Goal: Download file/media

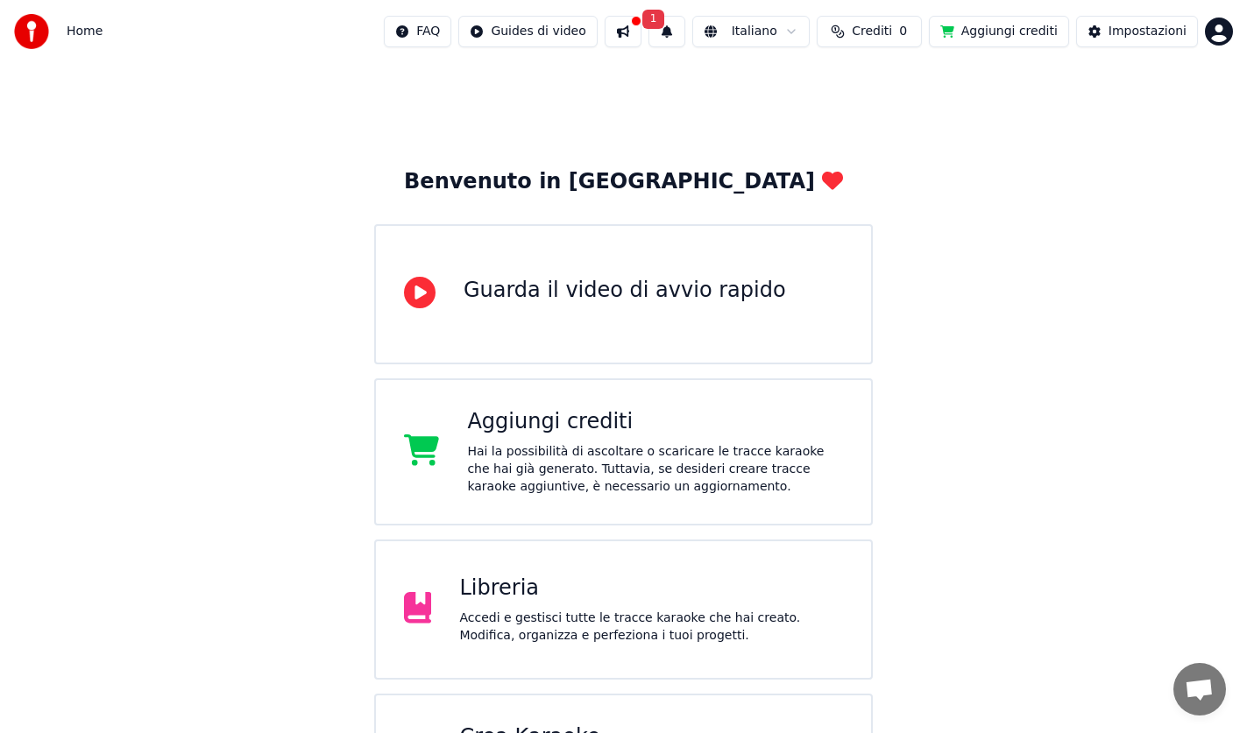
click at [1219, 43] on html "Home FAQ Guides di video 1 Italiano Crediti 0 Aggiungi crediti Impostazioni Ben…" at bounding box center [623, 524] width 1247 height 1048
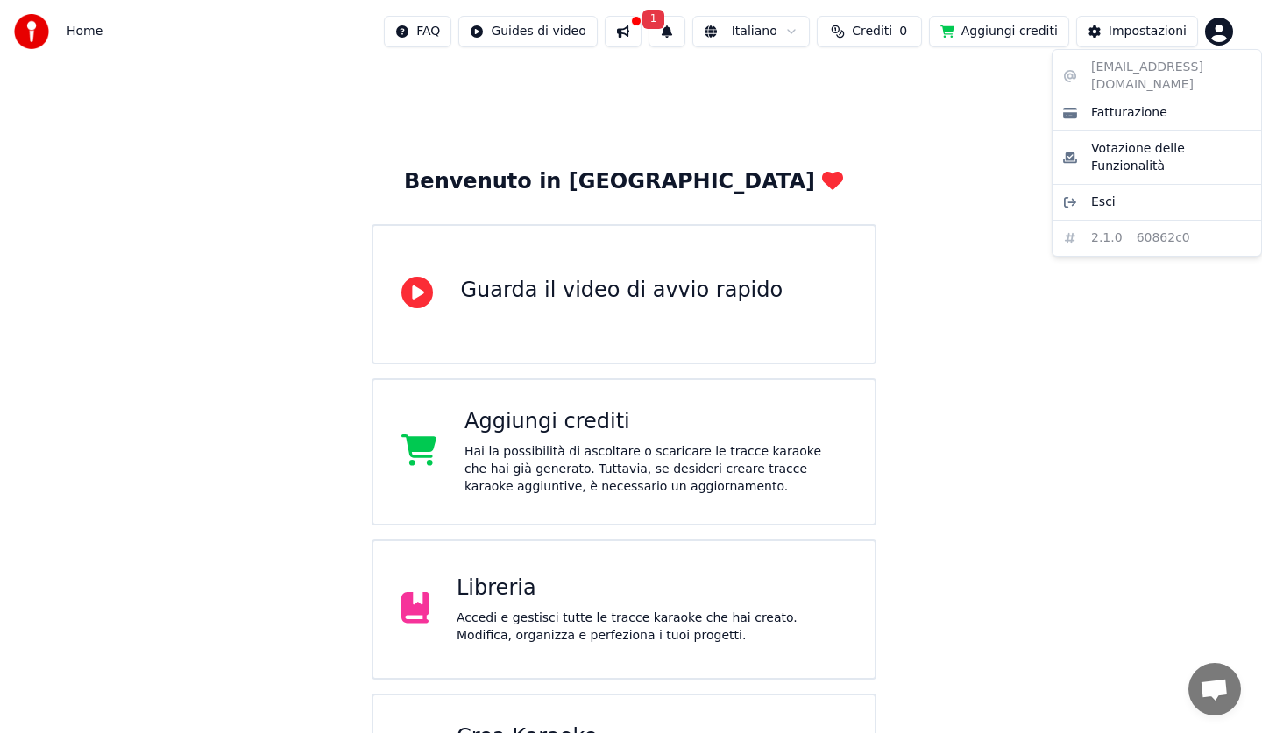
click at [1219, 32] on html "Home FAQ Guides di video 1 Italiano Crediti 0 Aggiungi crediti Impostazioni Ben…" at bounding box center [631, 524] width 1262 height 1048
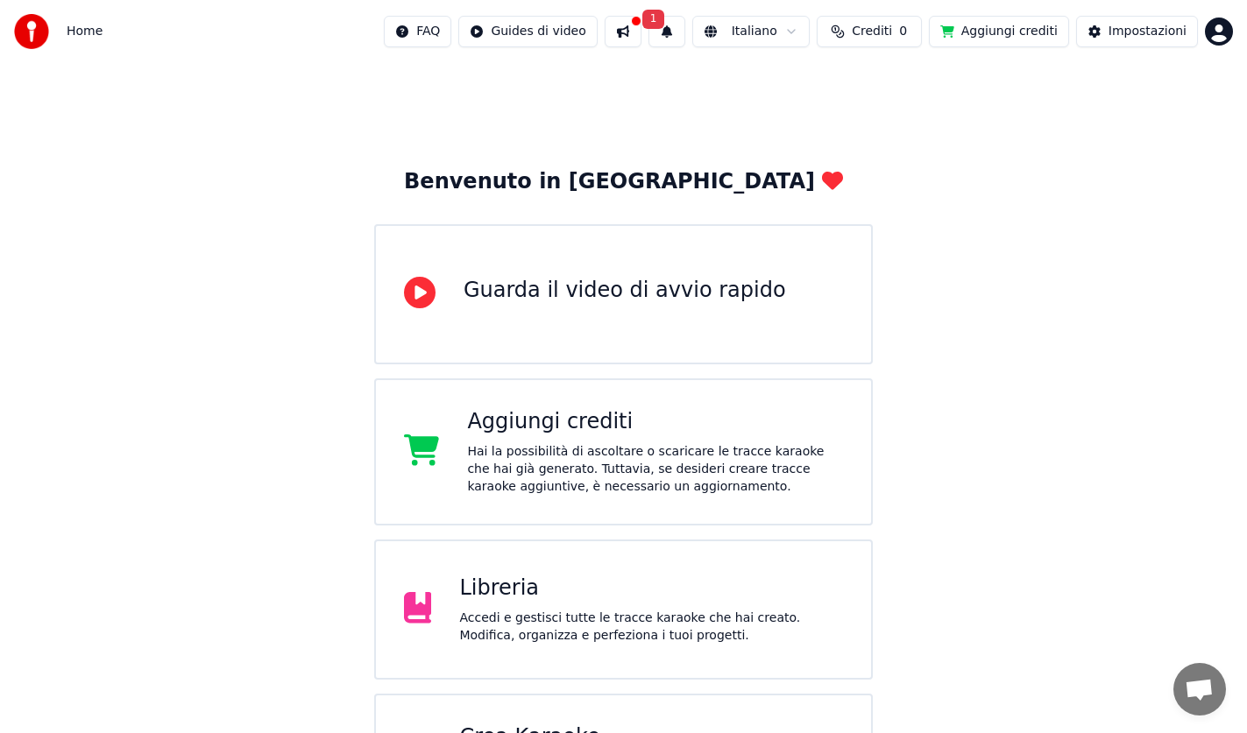
scroll to position [88, 0]
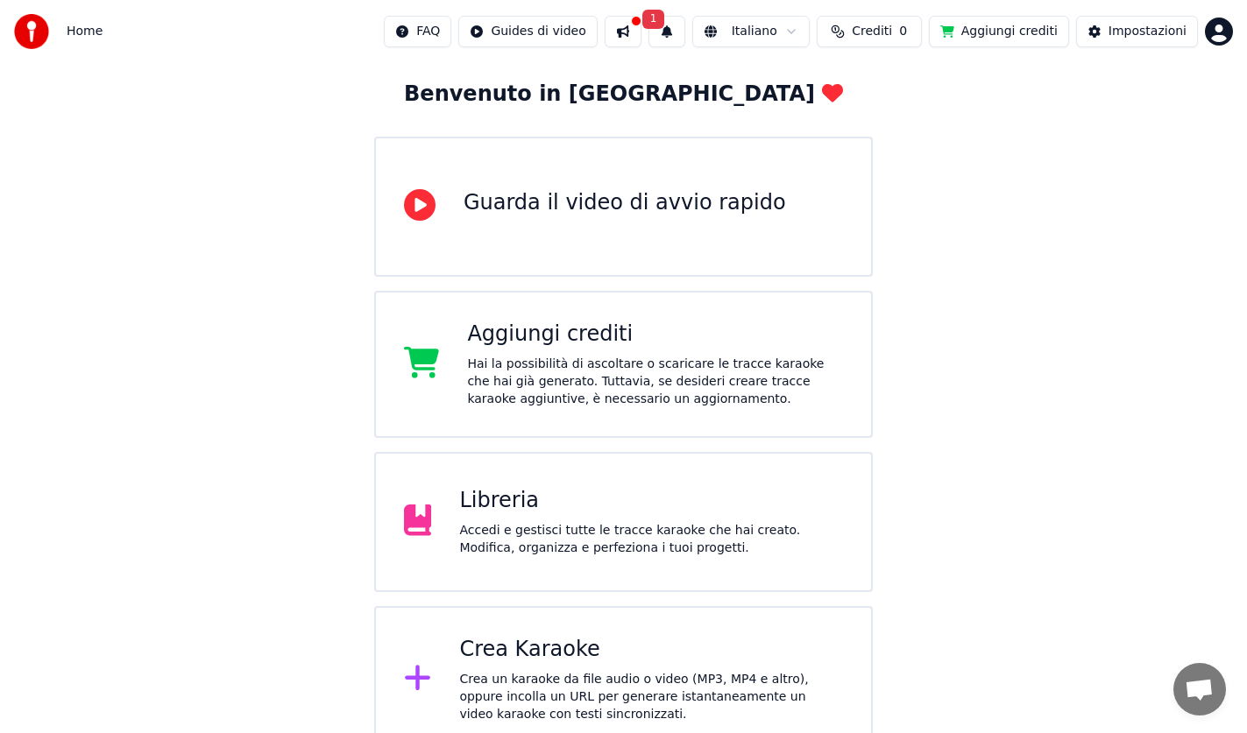
click at [591, 531] on div "Accedi e gestisci tutte le tracce karaoke che hai creato. Modifica, organizza e…" at bounding box center [651, 539] width 384 height 35
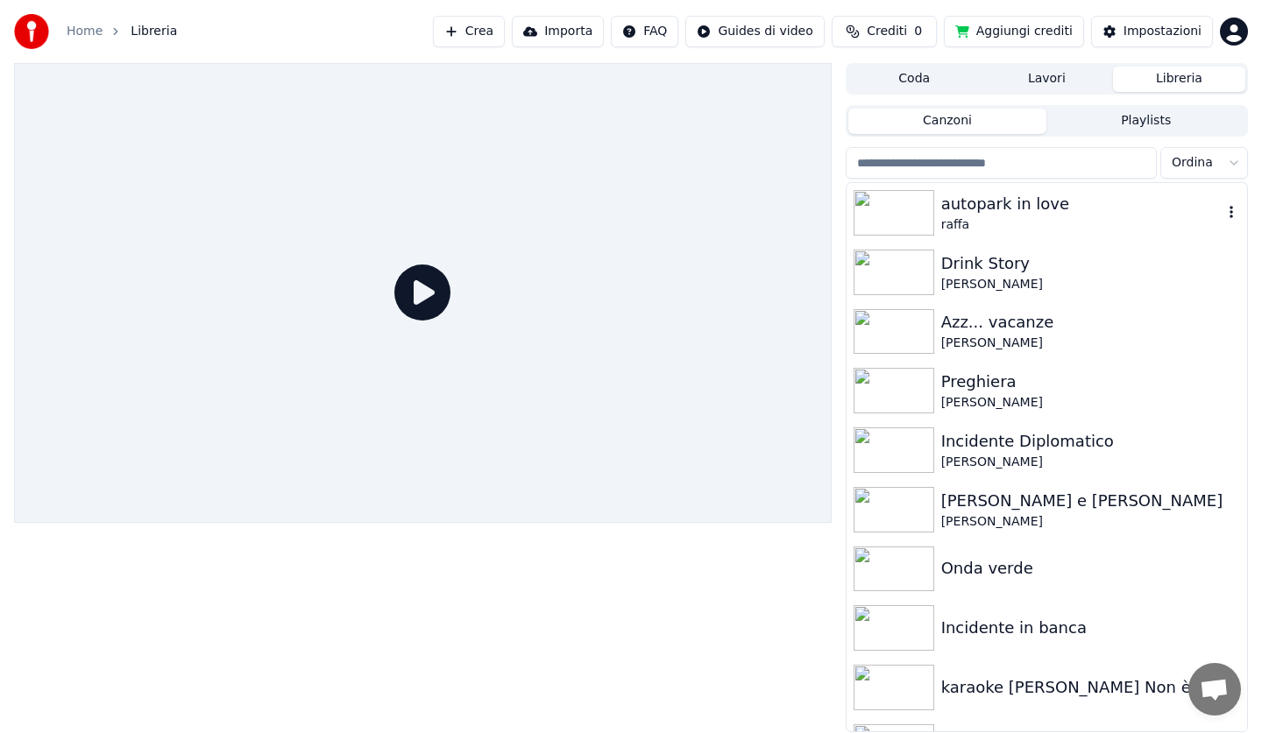
drag, startPoint x: 966, startPoint y: 218, endPoint x: 946, endPoint y: 173, distance: 49.8
click at [966, 218] on div "raffa" at bounding box center [1081, 225] width 281 height 18
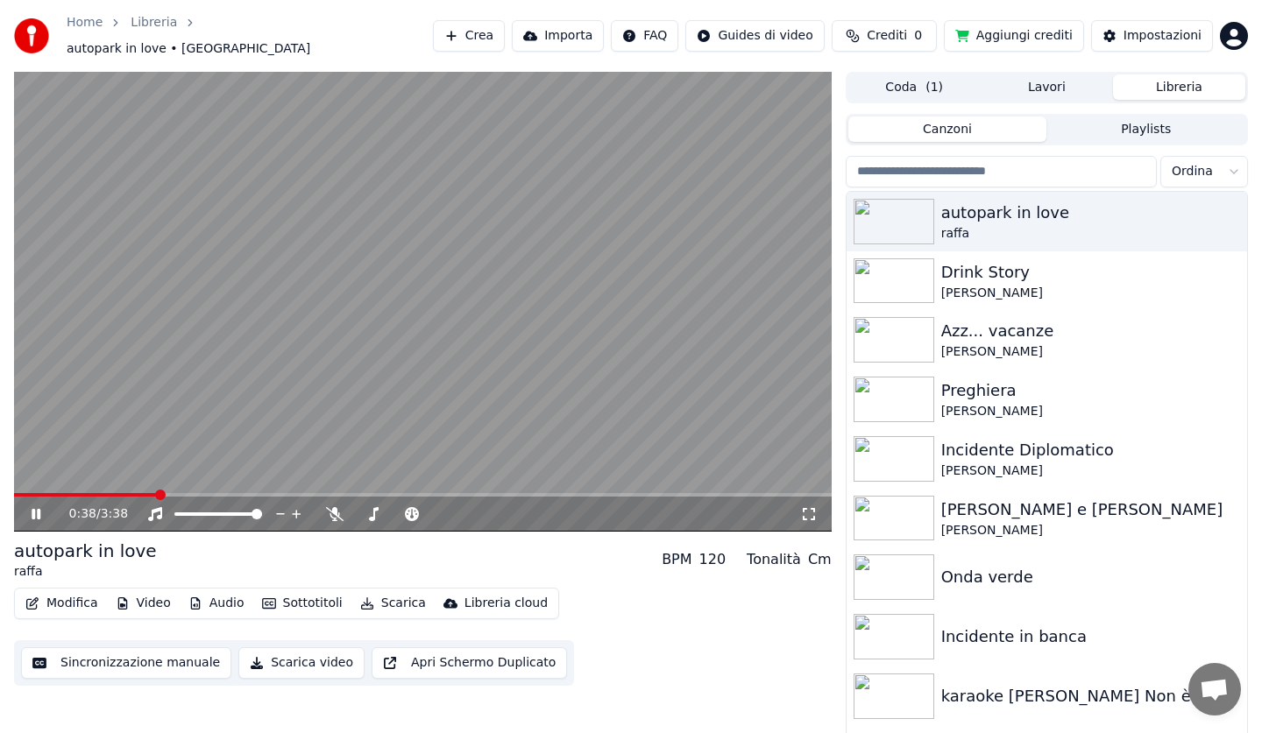
click at [33, 509] on icon at bounding box center [36, 514] width 9 height 11
click at [385, 596] on button "Scarica" at bounding box center [393, 603] width 80 height 25
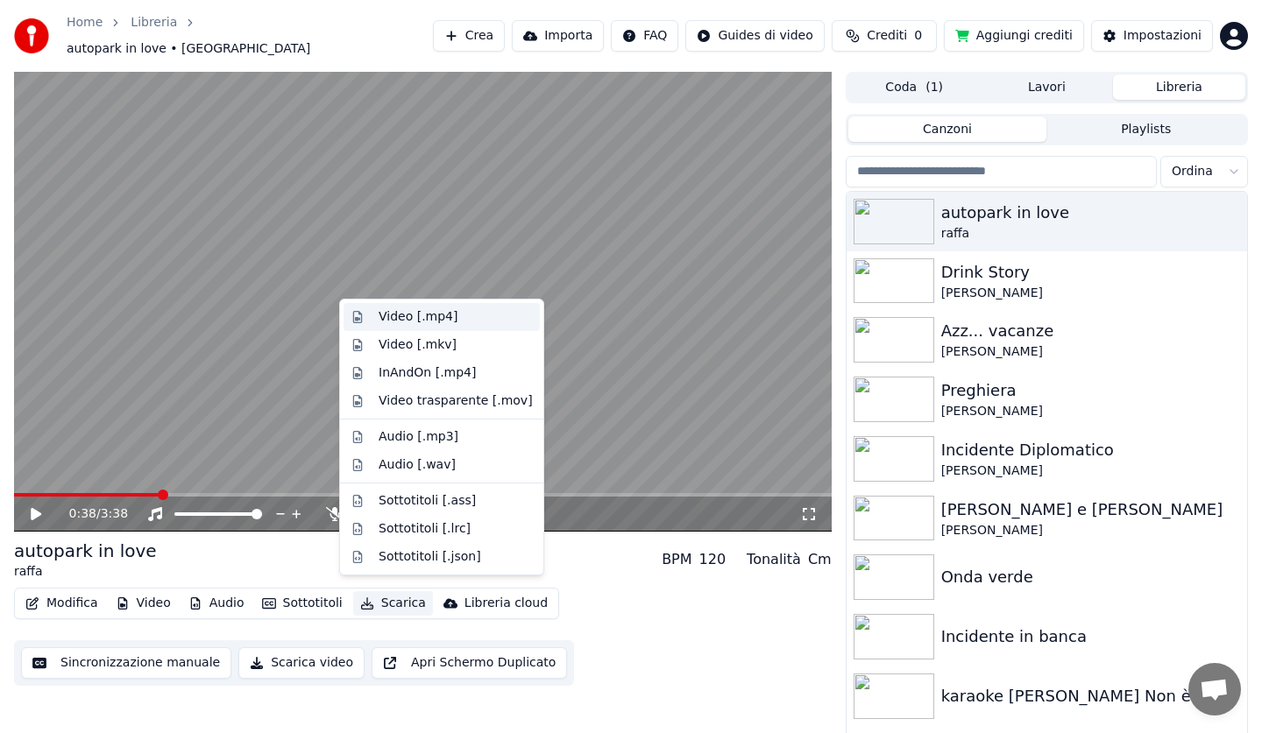
click at [430, 319] on div "Video [.mp4]" at bounding box center [417, 317] width 79 height 18
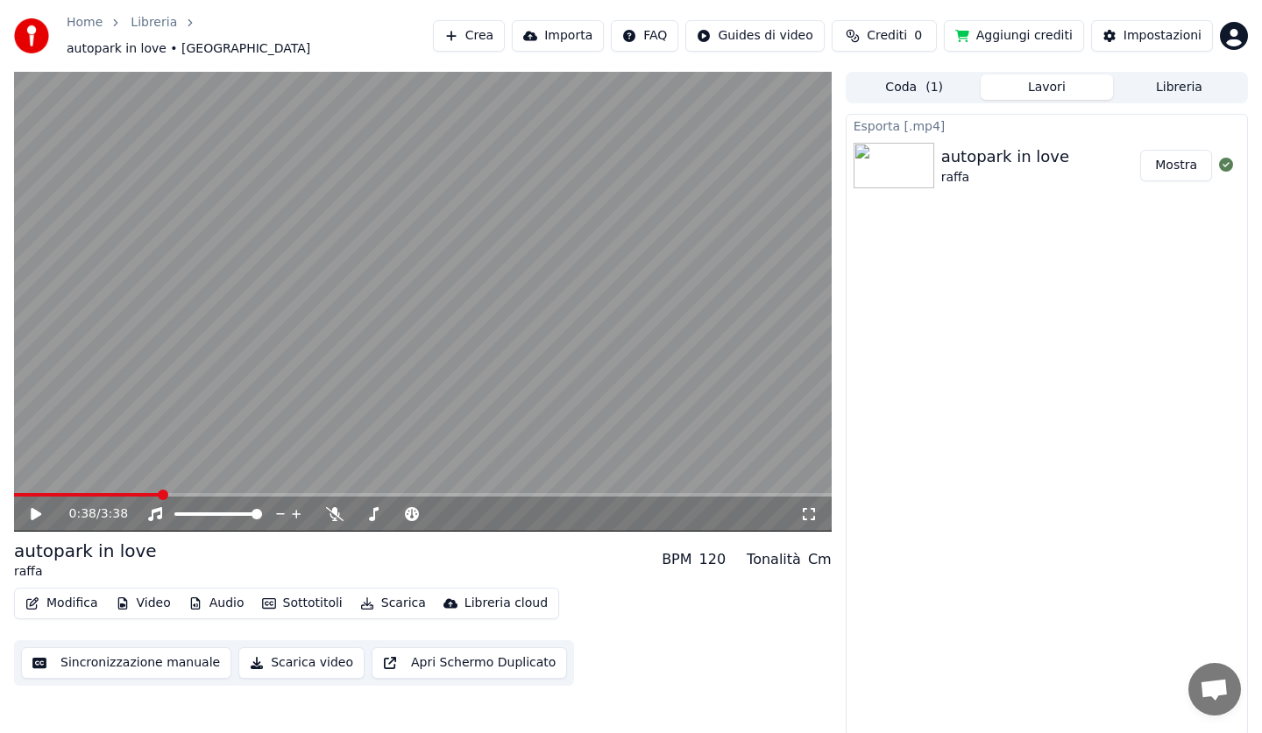
click at [1180, 155] on button "Mostra" at bounding box center [1176, 166] width 72 height 32
click at [143, 32] on link "Libreria" at bounding box center [154, 23] width 46 height 18
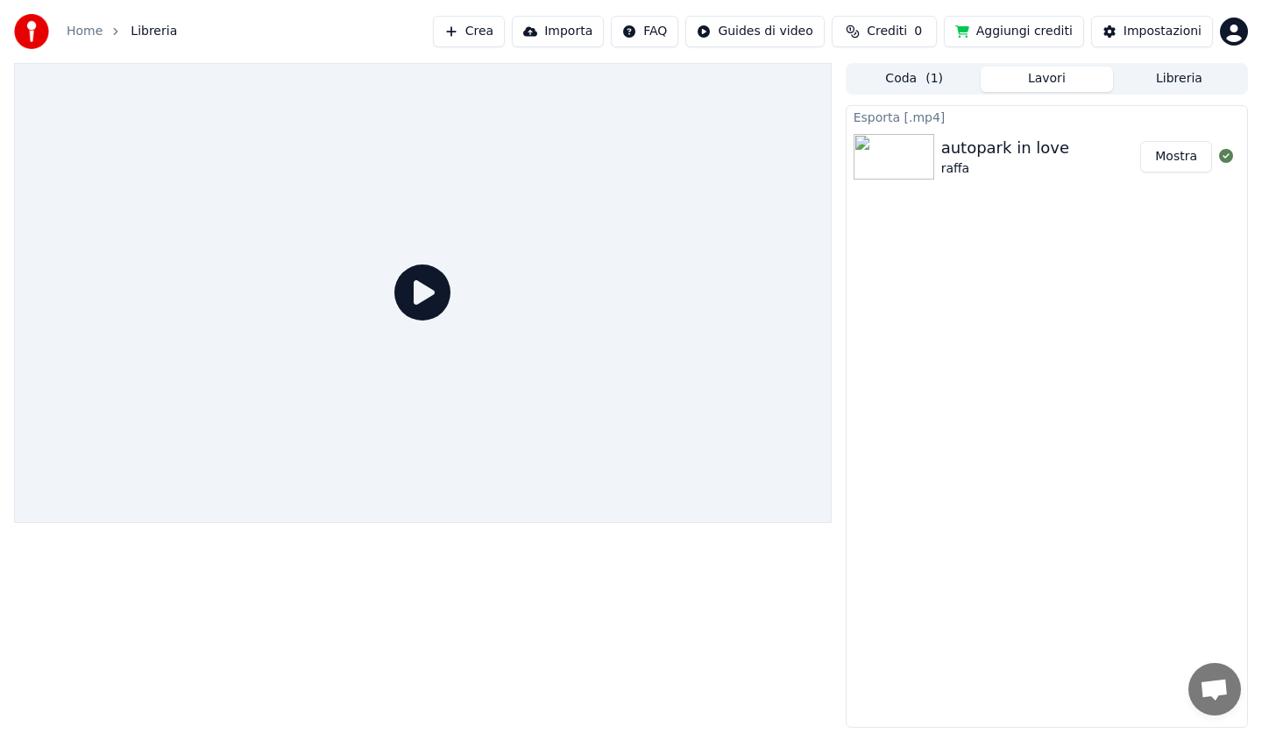
click at [83, 35] on link "Home" at bounding box center [85, 32] width 36 height 18
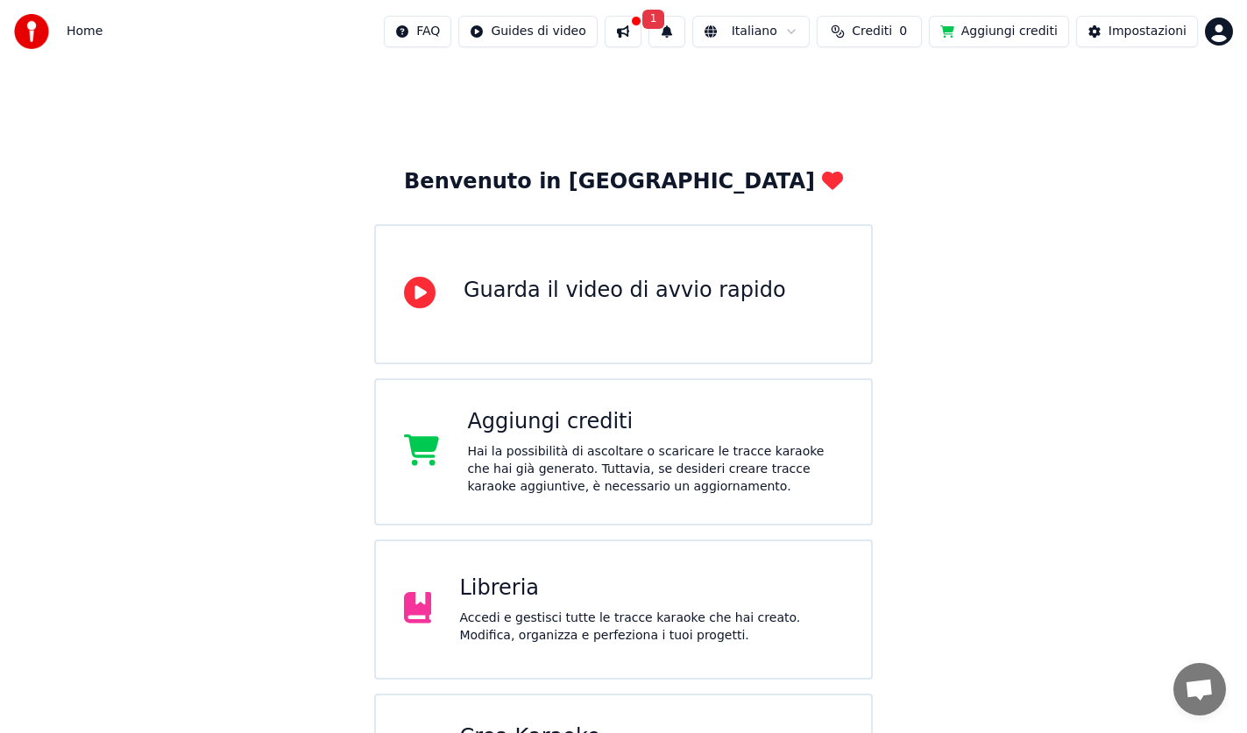
click at [520, 595] on div "Libreria" at bounding box center [651, 589] width 384 height 28
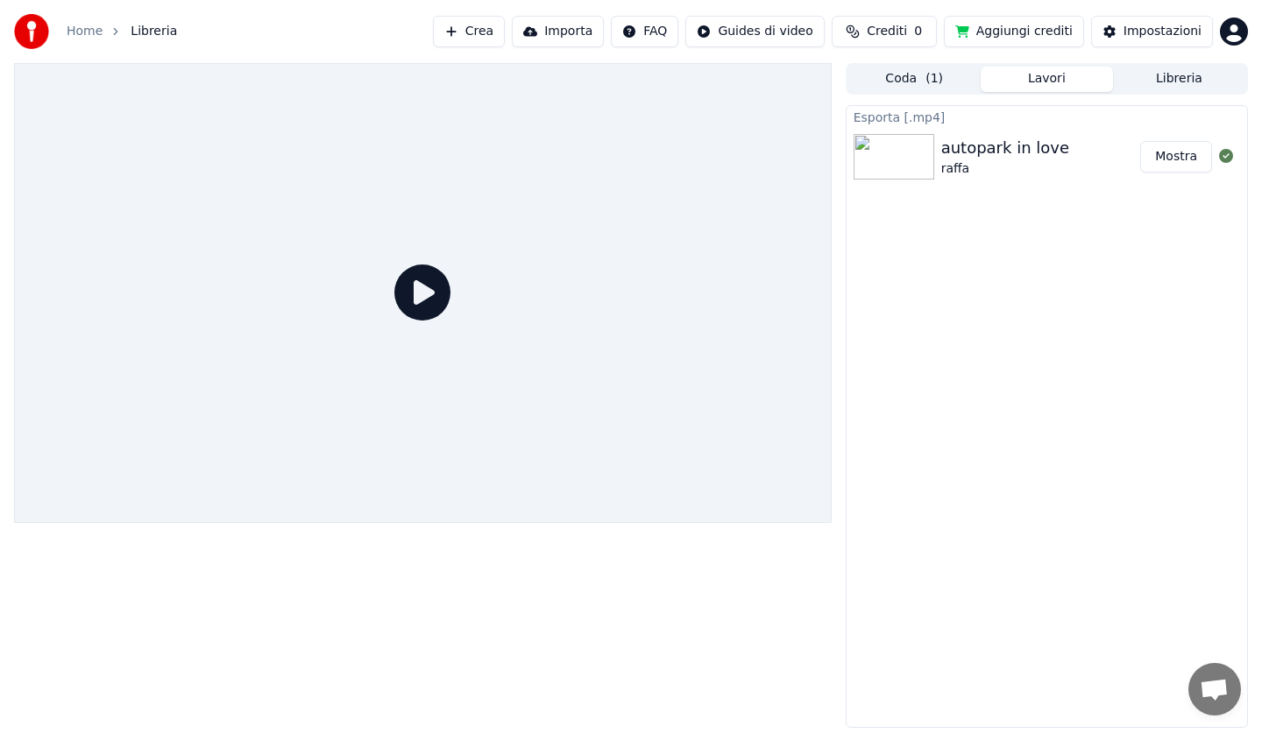
click at [1172, 82] on button "Libreria" at bounding box center [1179, 79] width 132 height 25
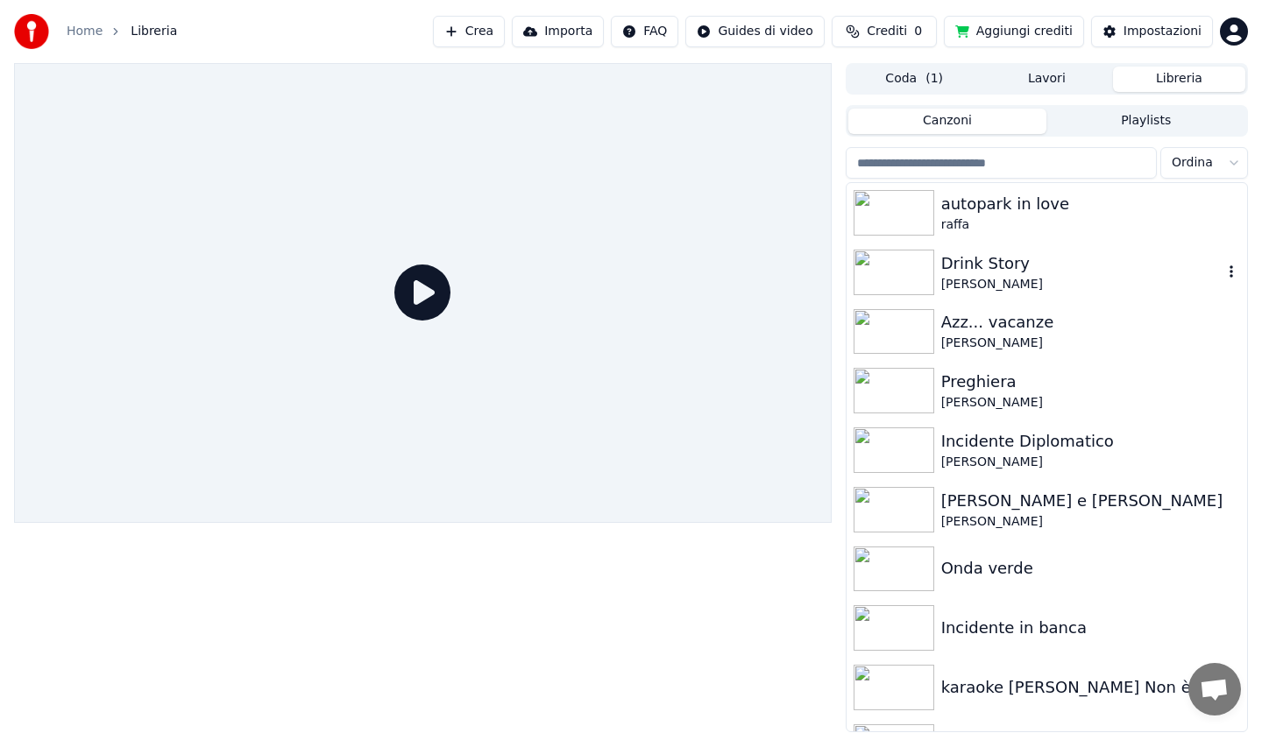
click at [997, 271] on div "Drink Story" at bounding box center [1081, 263] width 281 height 25
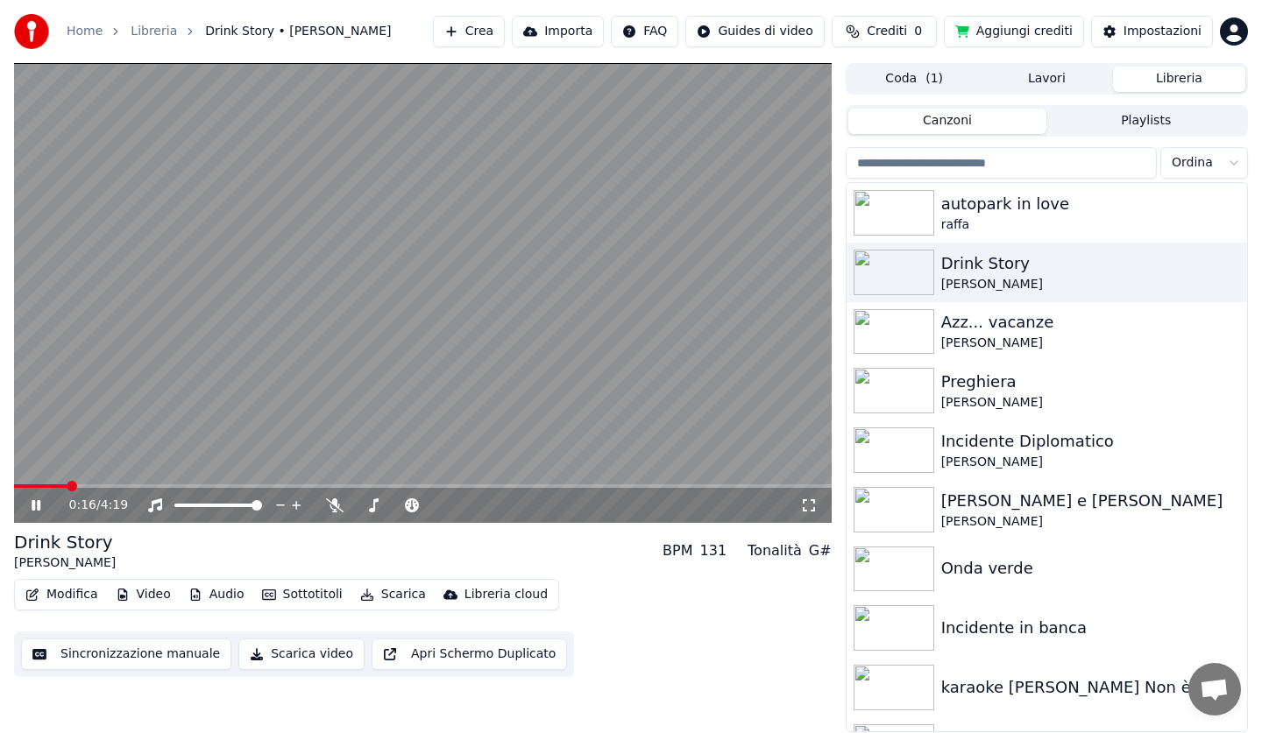
click at [374, 591] on button "Scarica" at bounding box center [393, 595] width 80 height 25
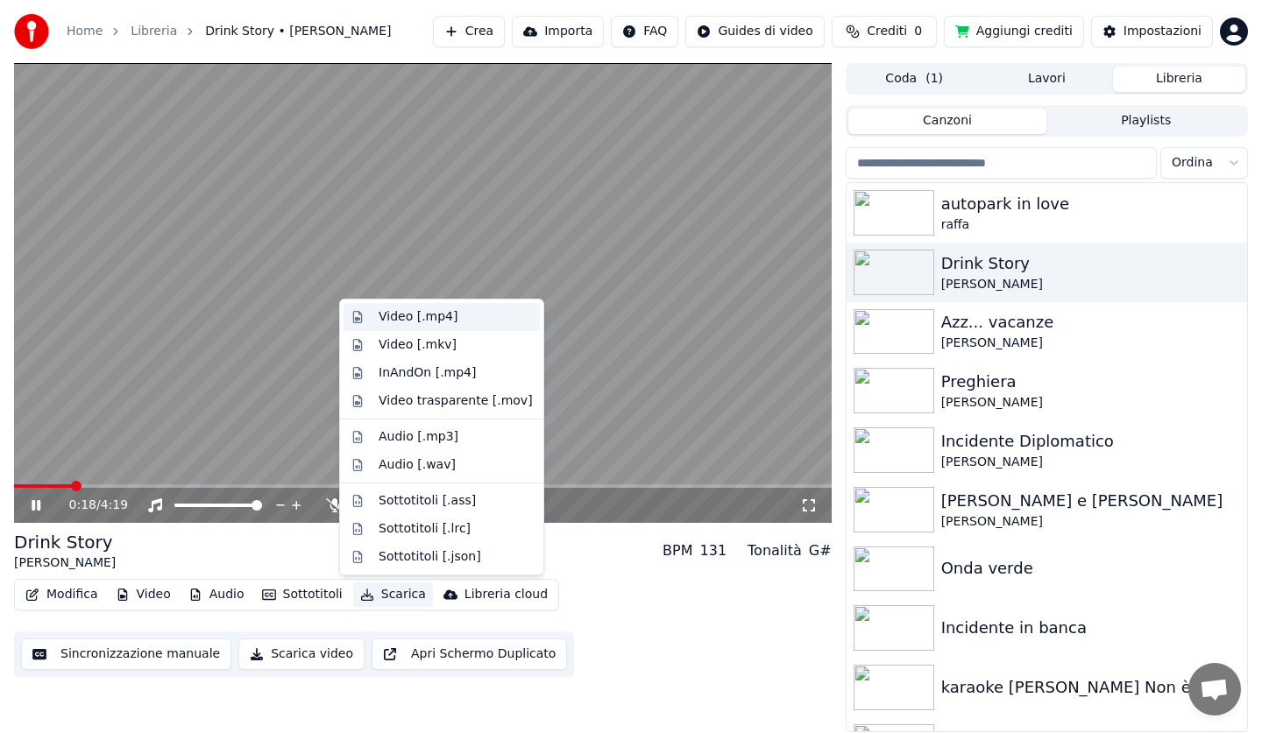
click at [421, 320] on div "Video [.mp4]" at bounding box center [417, 317] width 79 height 18
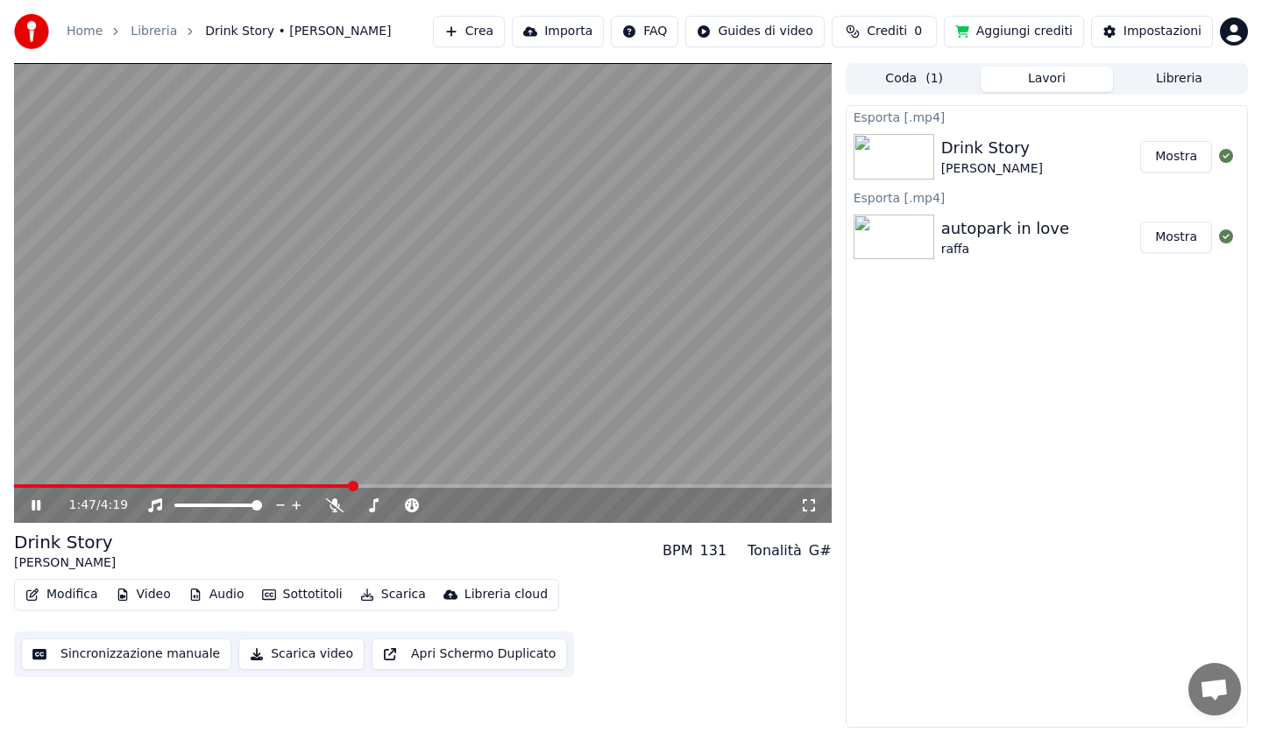
drag, startPoint x: 30, startPoint y: 507, endPoint x: 53, endPoint y: 502, distance: 23.4
click at [31, 507] on icon at bounding box center [48, 506] width 41 height 14
click at [1165, 162] on button "Mostra" at bounding box center [1176, 157] width 72 height 32
